Goal: Check status: Check status

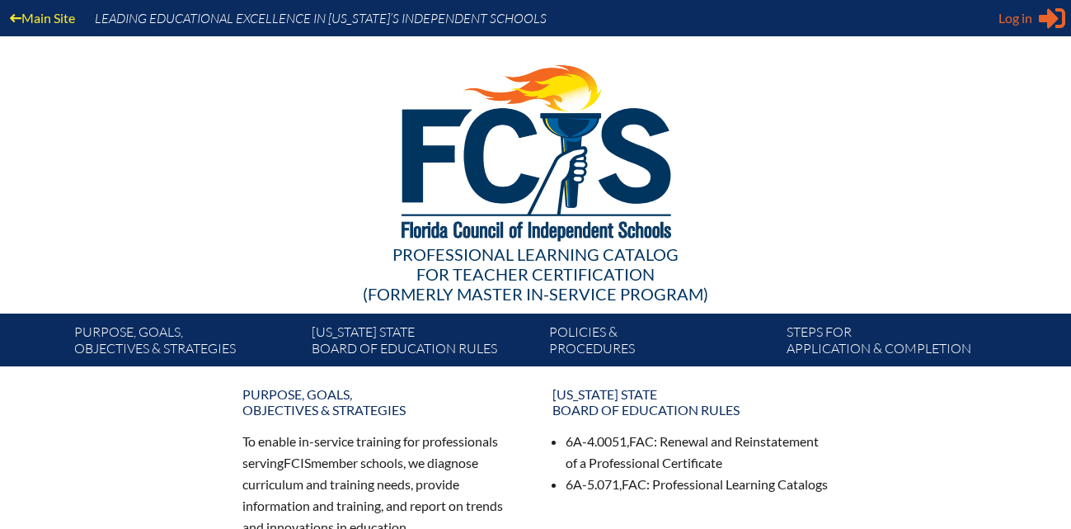
type input "[PERSON_NAME][EMAIL_ADDRESS][DOMAIN_NAME]"
click at [1031, 16] on span "Log in" at bounding box center [1016, 18] width 34 height 20
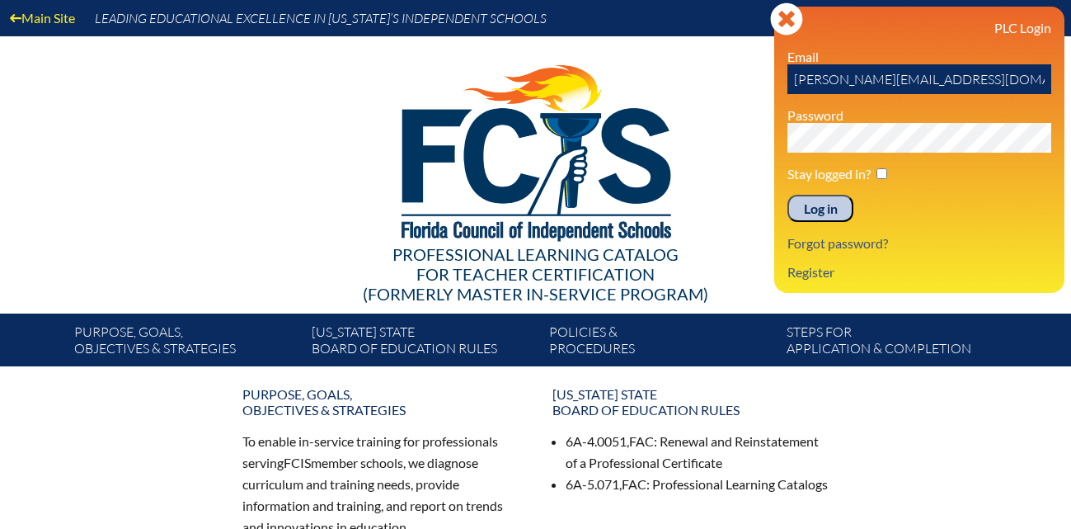
click at [811, 205] on input "Log in" at bounding box center [820, 209] width 66 height 28
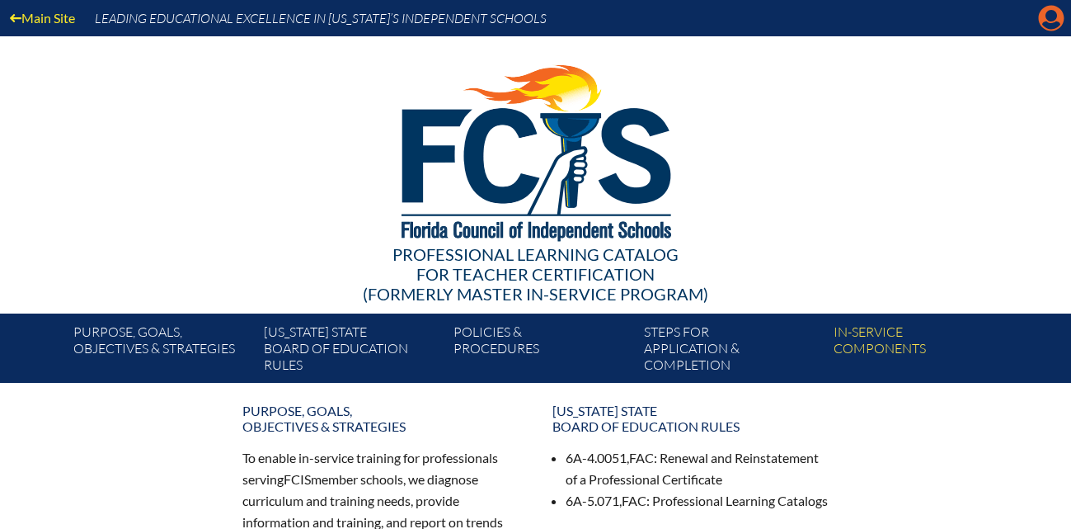
click at [1041, 17] on icon at bounding box center [1052, 19] width 26 height 26
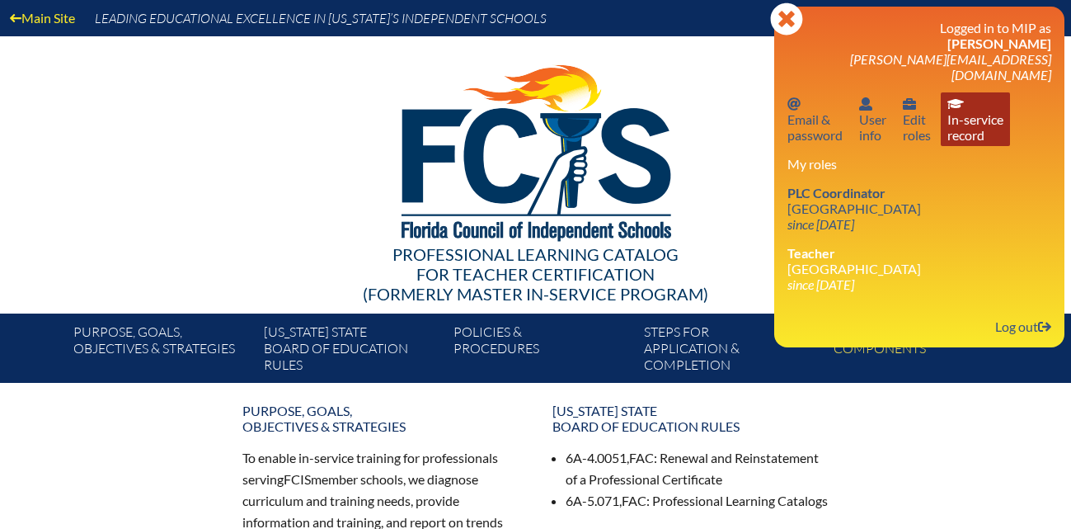
click at [990, 103] on link "In-service record In-service record" at bounding box center [975, 119] width 69 height 54
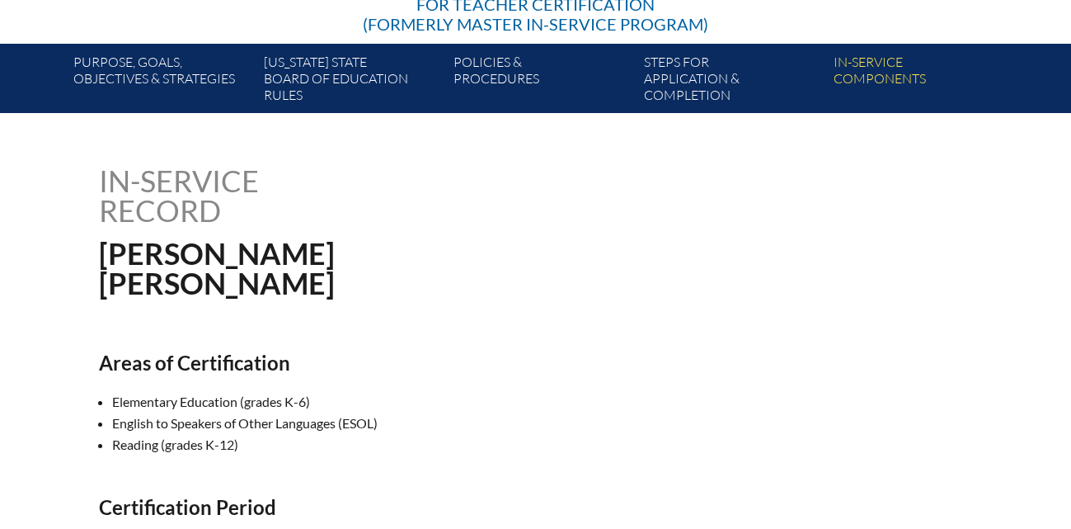
scroll to position [68, 0]
